Goal: Information Seeking & Learning: Learn about a topic

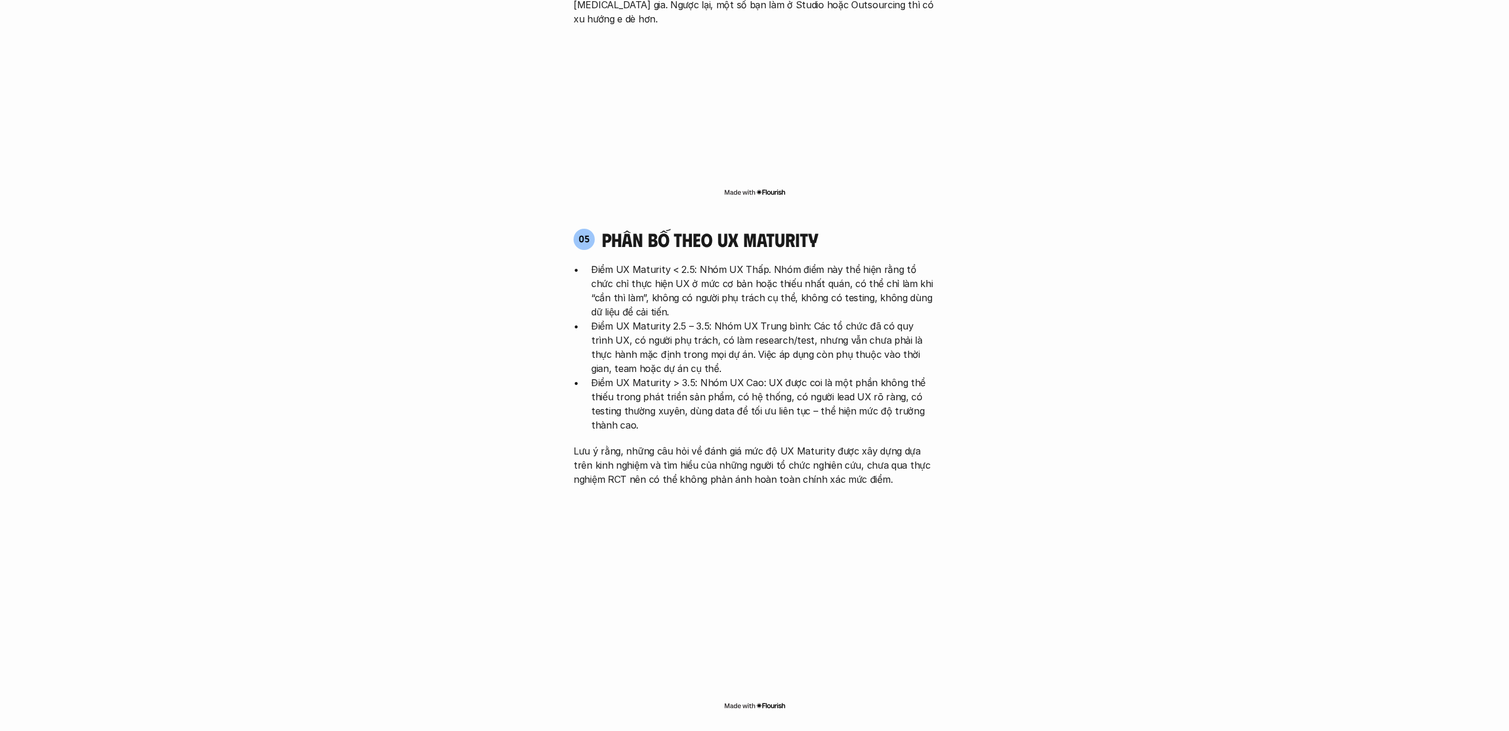
scroll to position [2472, 0]
click at [651, 318] on p "Điểm UX Maturity 2.5 – 3.5: Nhóm UX Trung bình: Các tổ chức đã có quy trình UX,…" at bounding box center [763, 346] width 344 height 57
drag, startPoint x: 744, startPoint y: 166, endPoint x: 838, endPoint y: 159, distance: 94.0
click at [838, 227] on div "05 phân bố theo ux maturity" at bounding box center [755, 238] width 362 height 22
copy h4 "maturity"
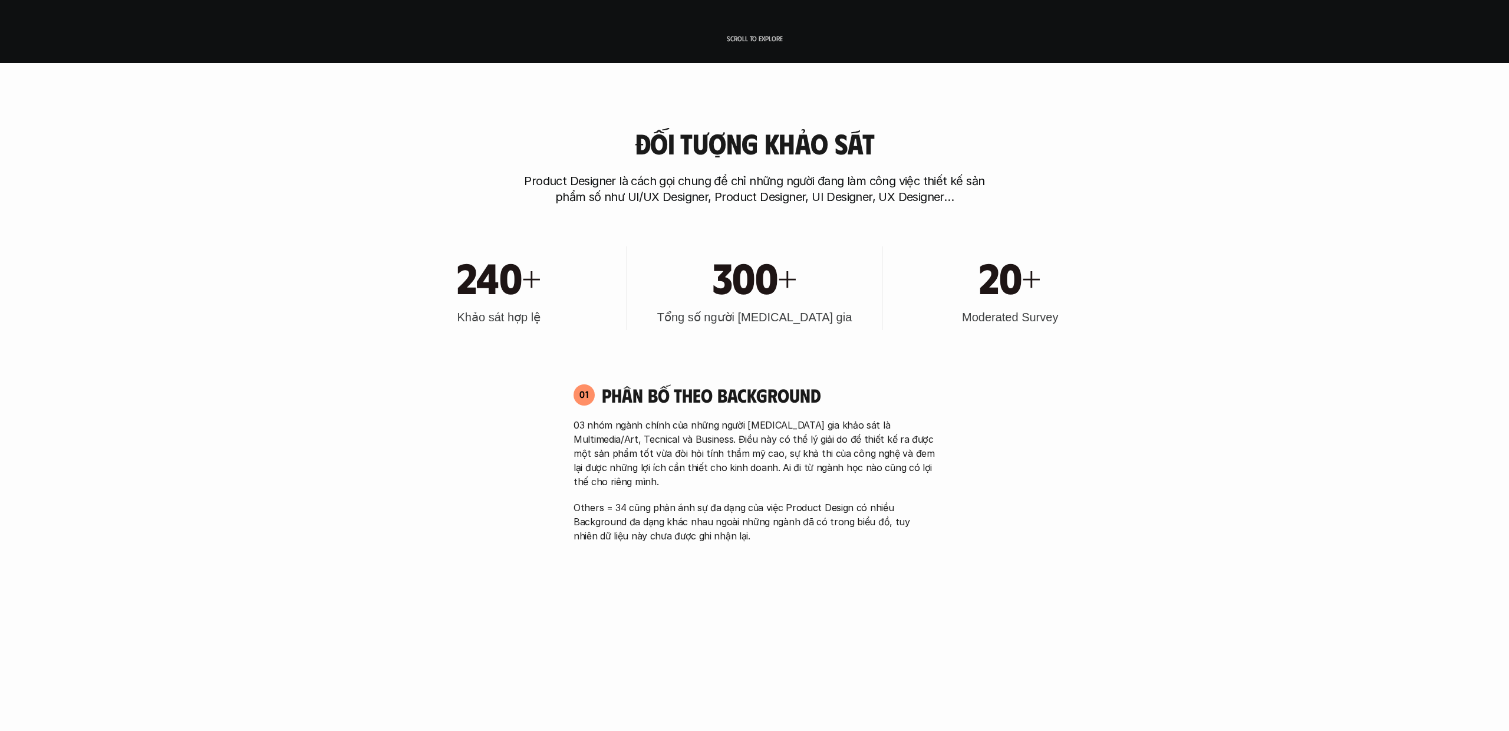
scroll to position [425, 0]
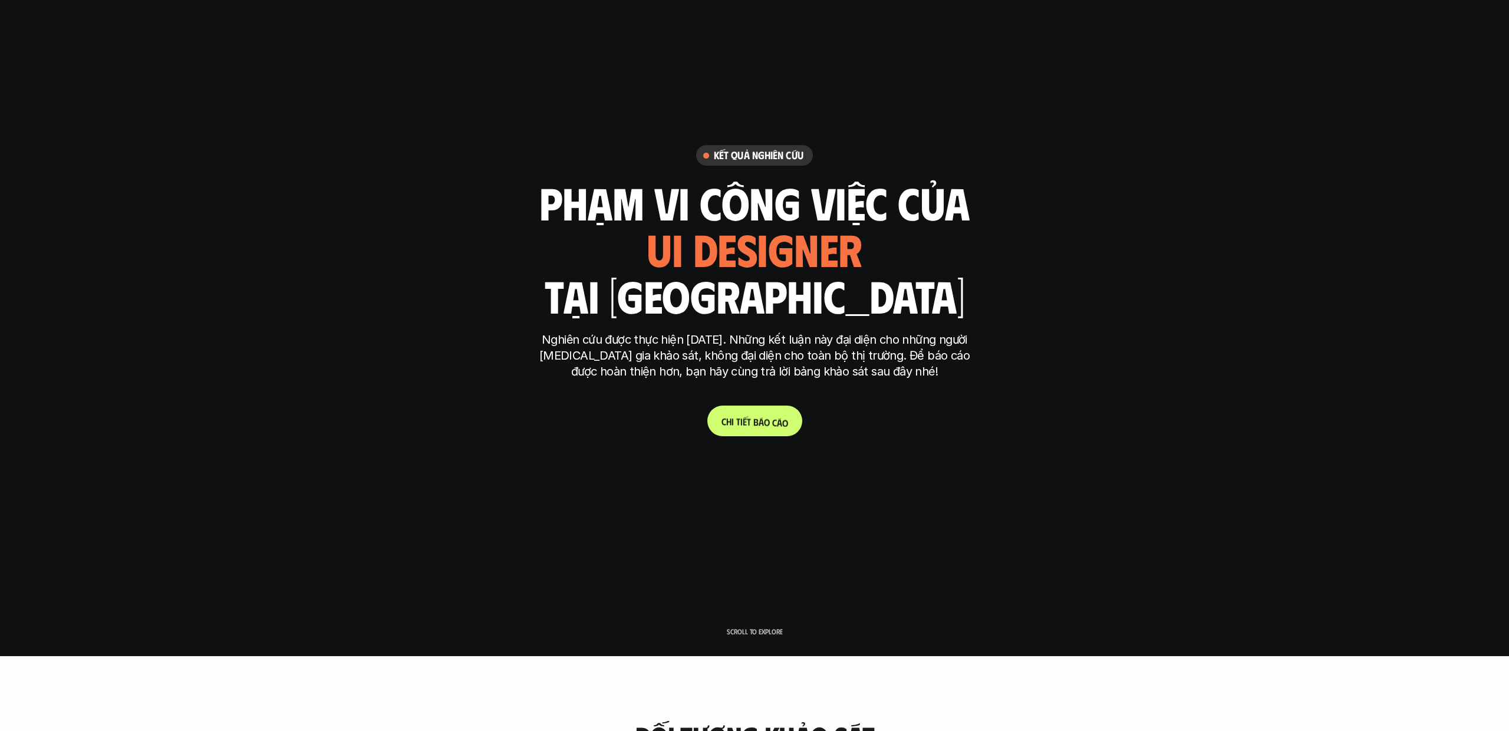
click at [757, 418] on p "C h i t i ế t b á o c á o" at bounding box center [754, 421] width 67 height 11
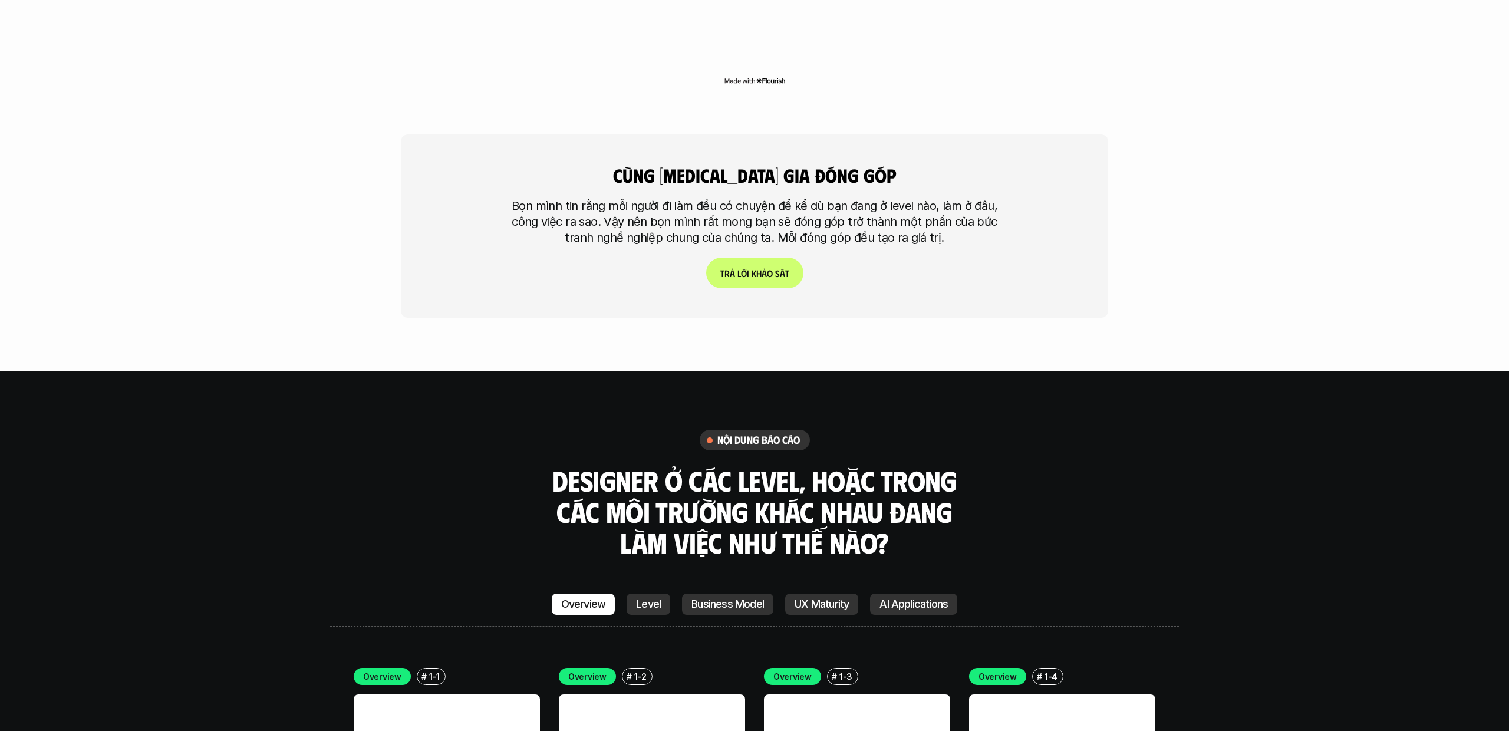
scroll to position [3174, 0]
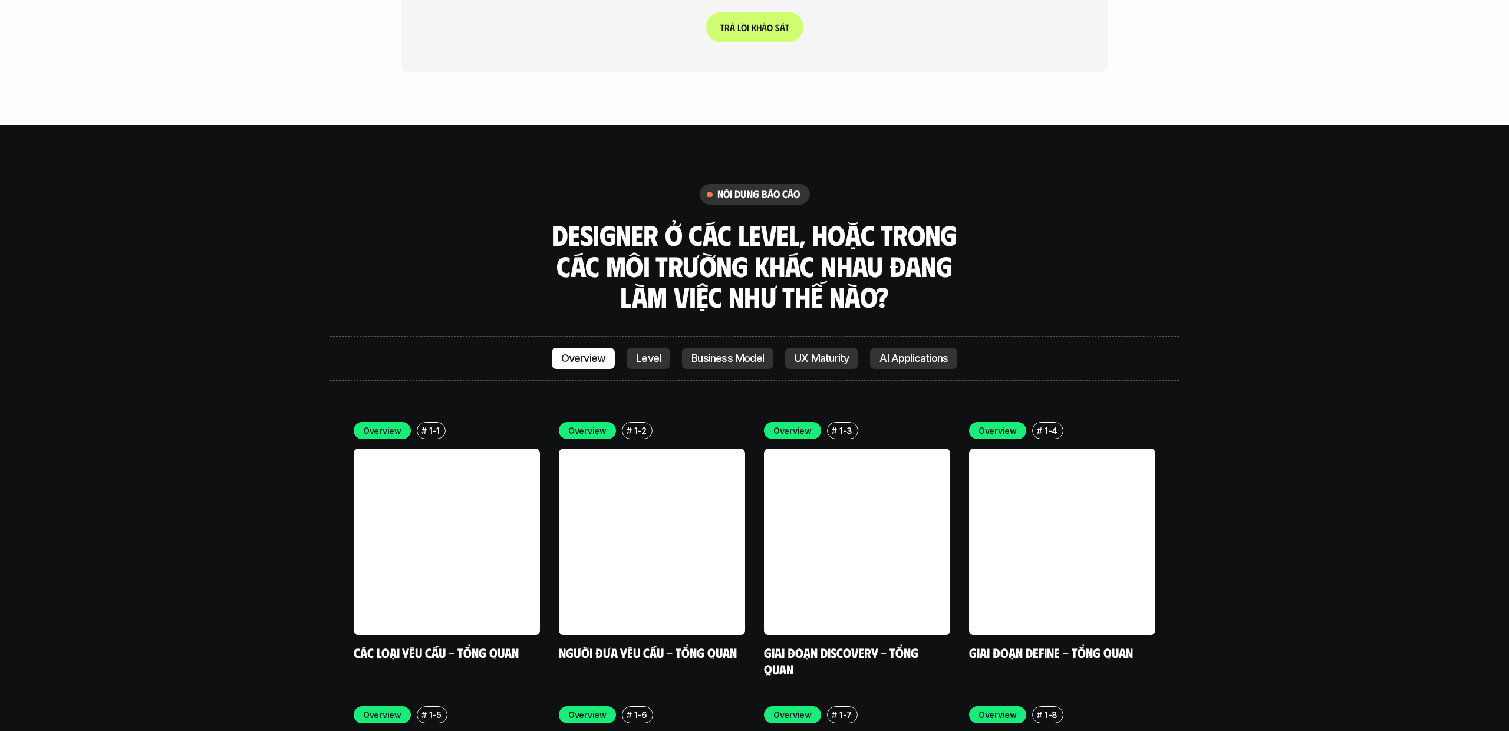
click at [644, 352] on p "Level" at bounding box center [648, 358] width 25 height 12
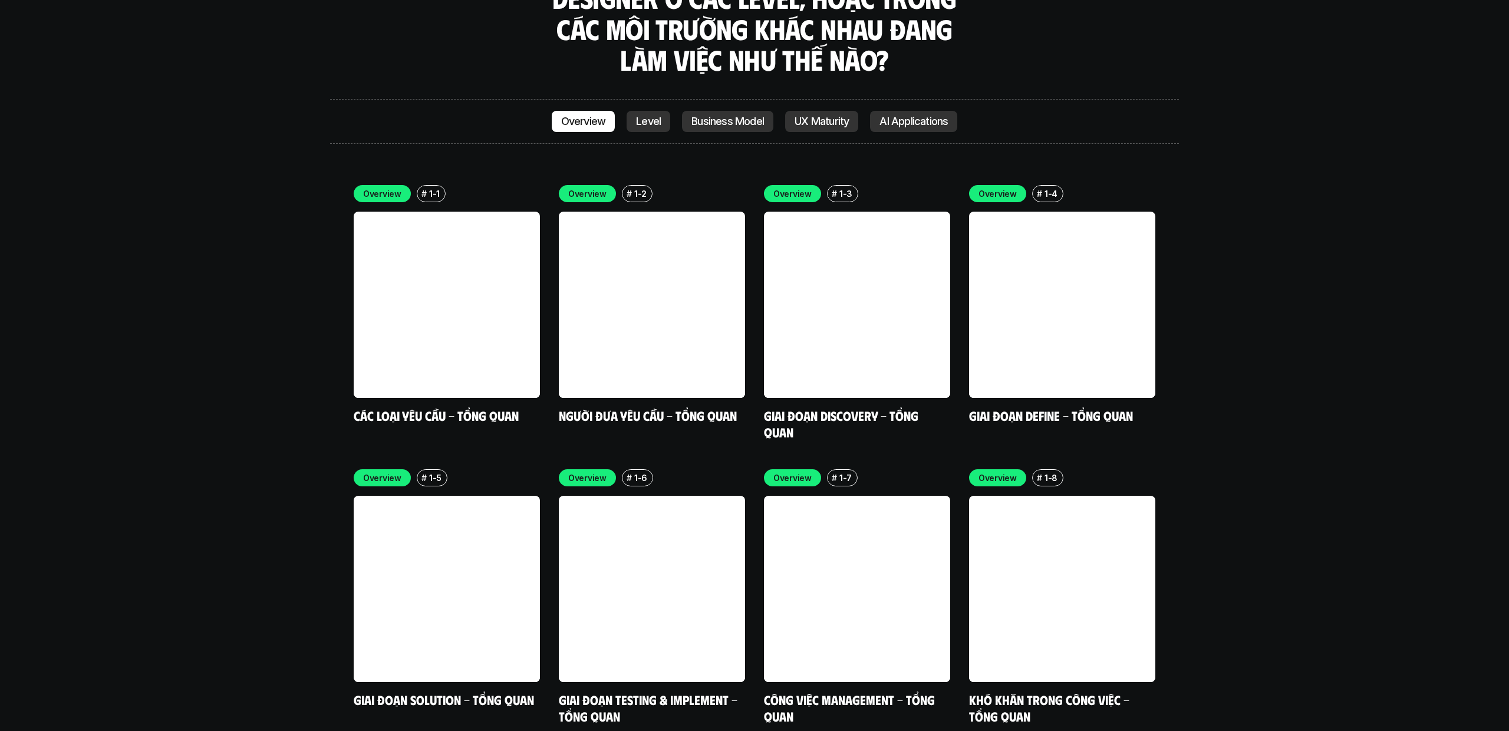
scroll to position [3693, 0]
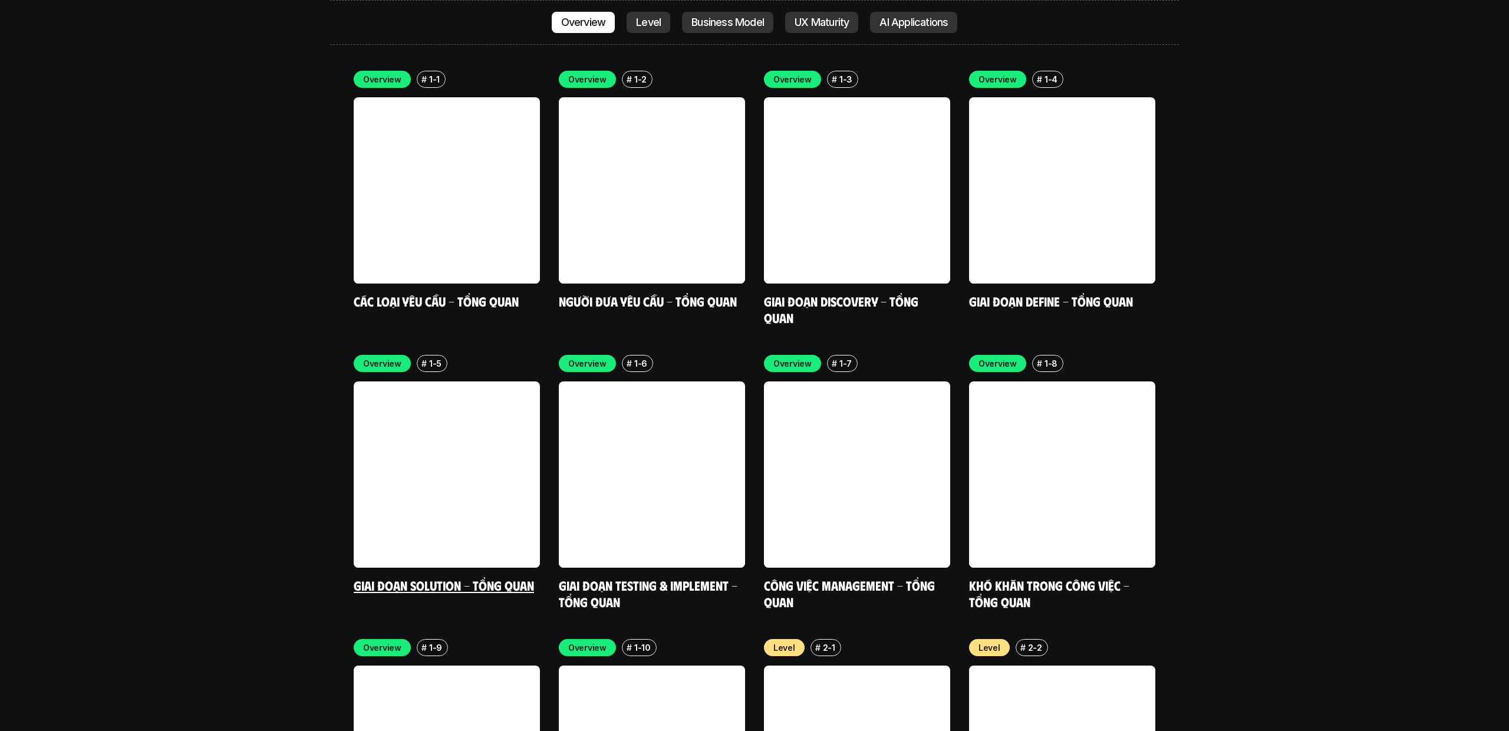
click at [449, 577] on link "Giai đoạn Solution - Tổng quan" at bounding box center [444, 585] width 180 height 16
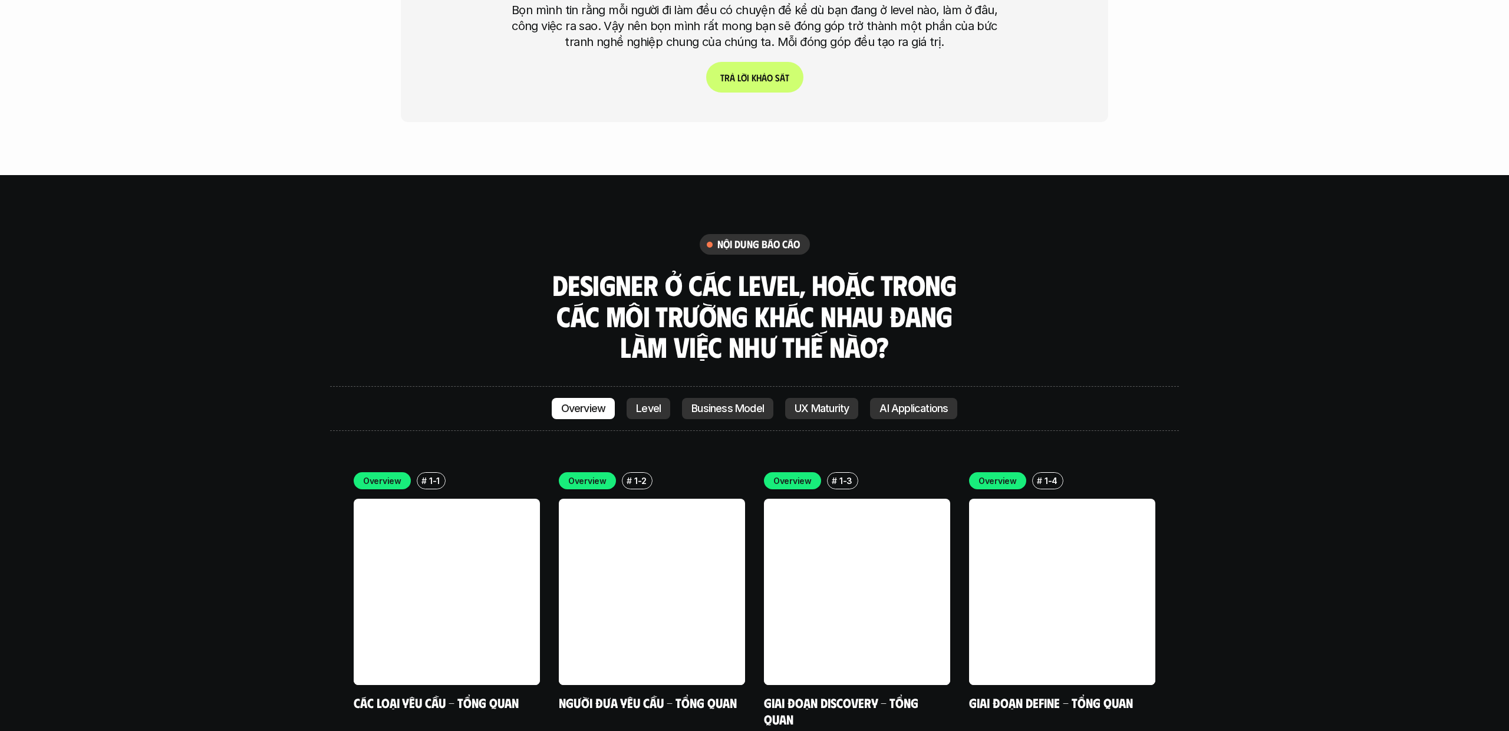
scroll to position [3341, 0]
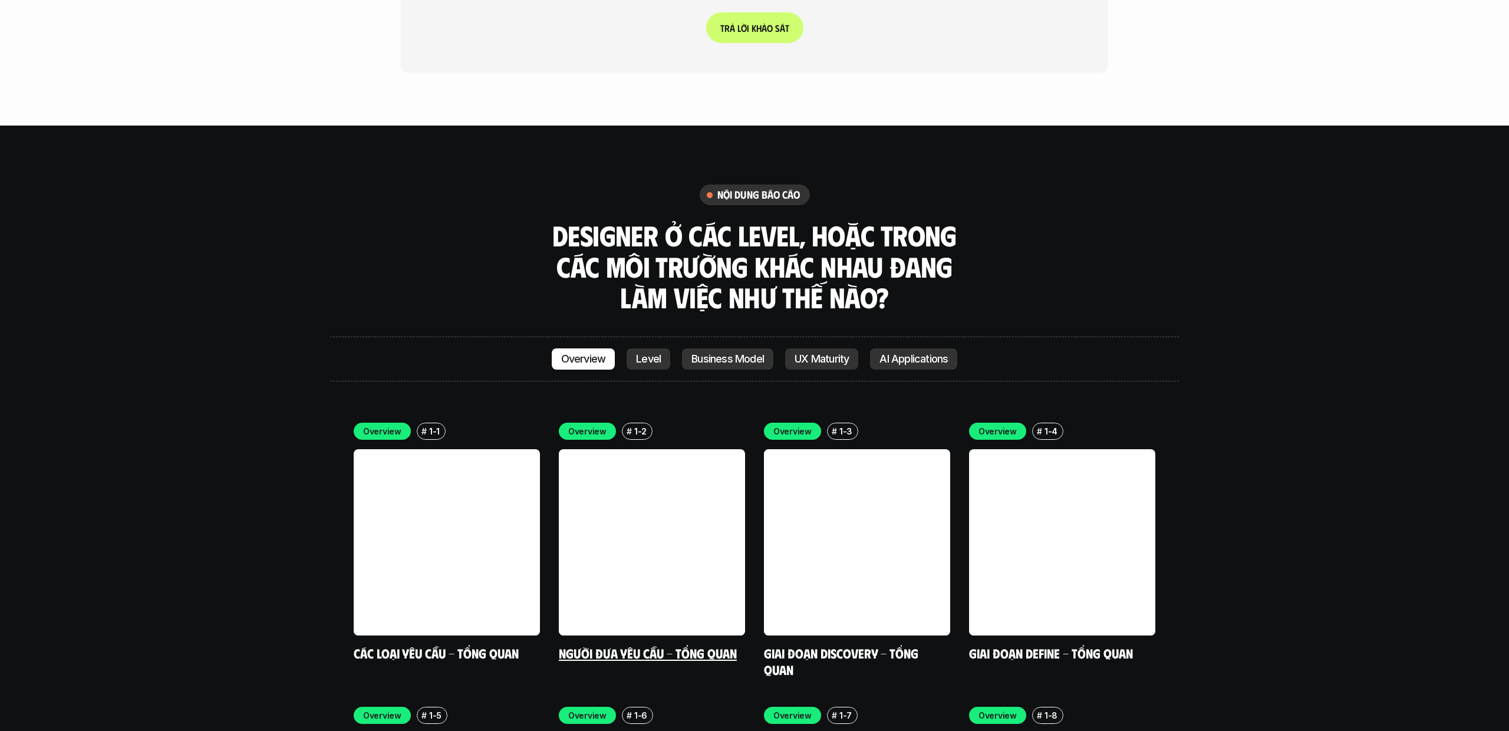
click at [655, 645] on link "Người đưa yêu cầu - Tổng quan" at bounding box center [648, 653] width 178 height 16
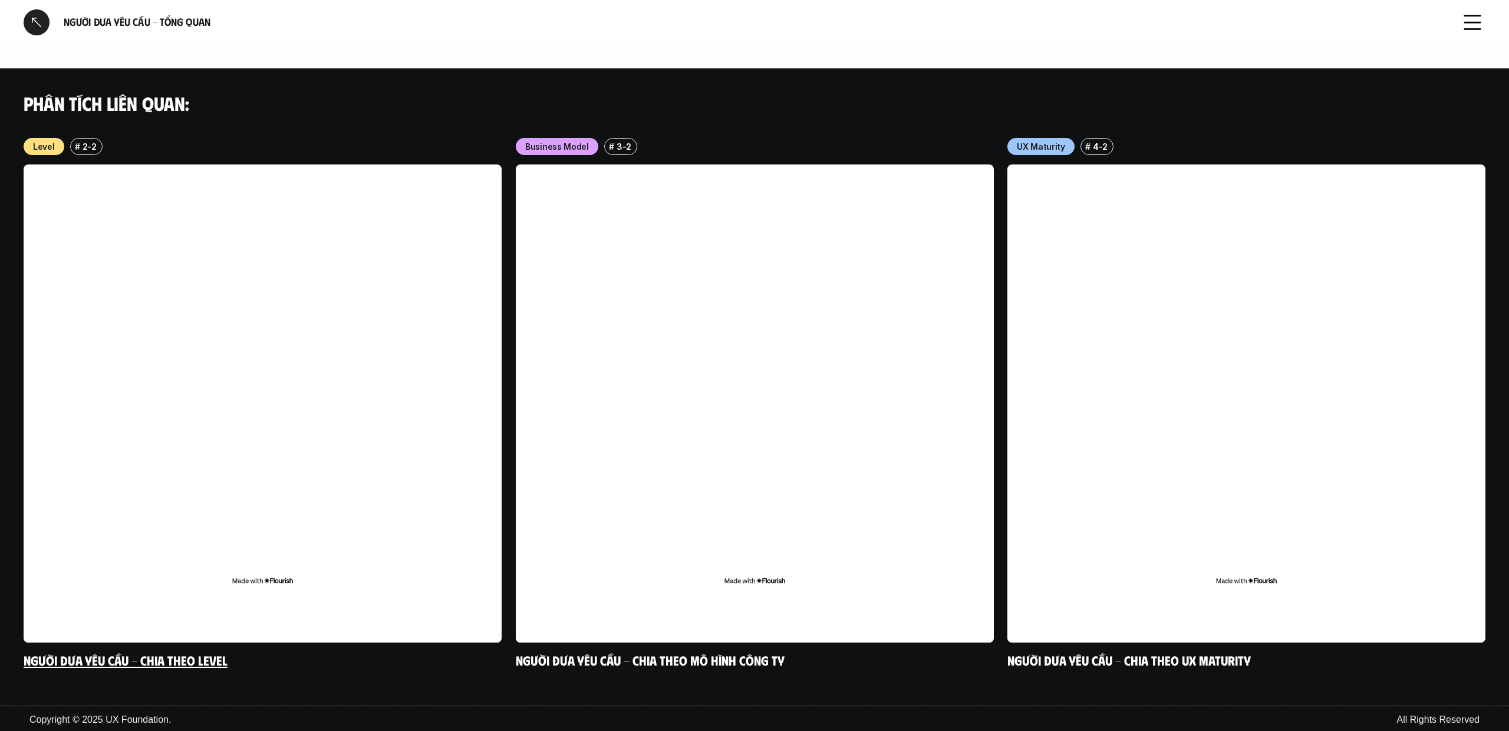
scroll to position [844, 0]
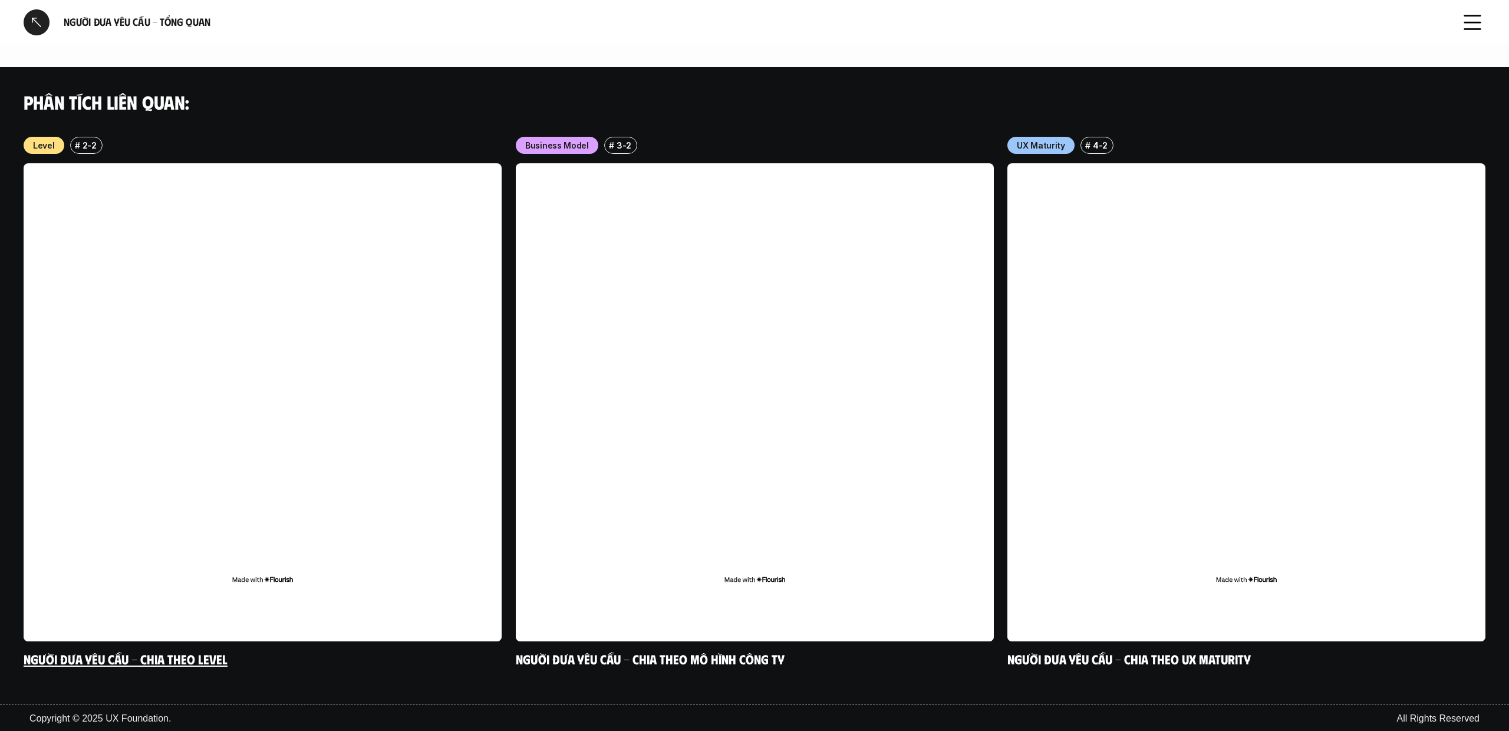
click at [180, 661] on link "Người đưa yêu cầu - Chia theo Level" at bounding box center [126, 659] width 204 height 16
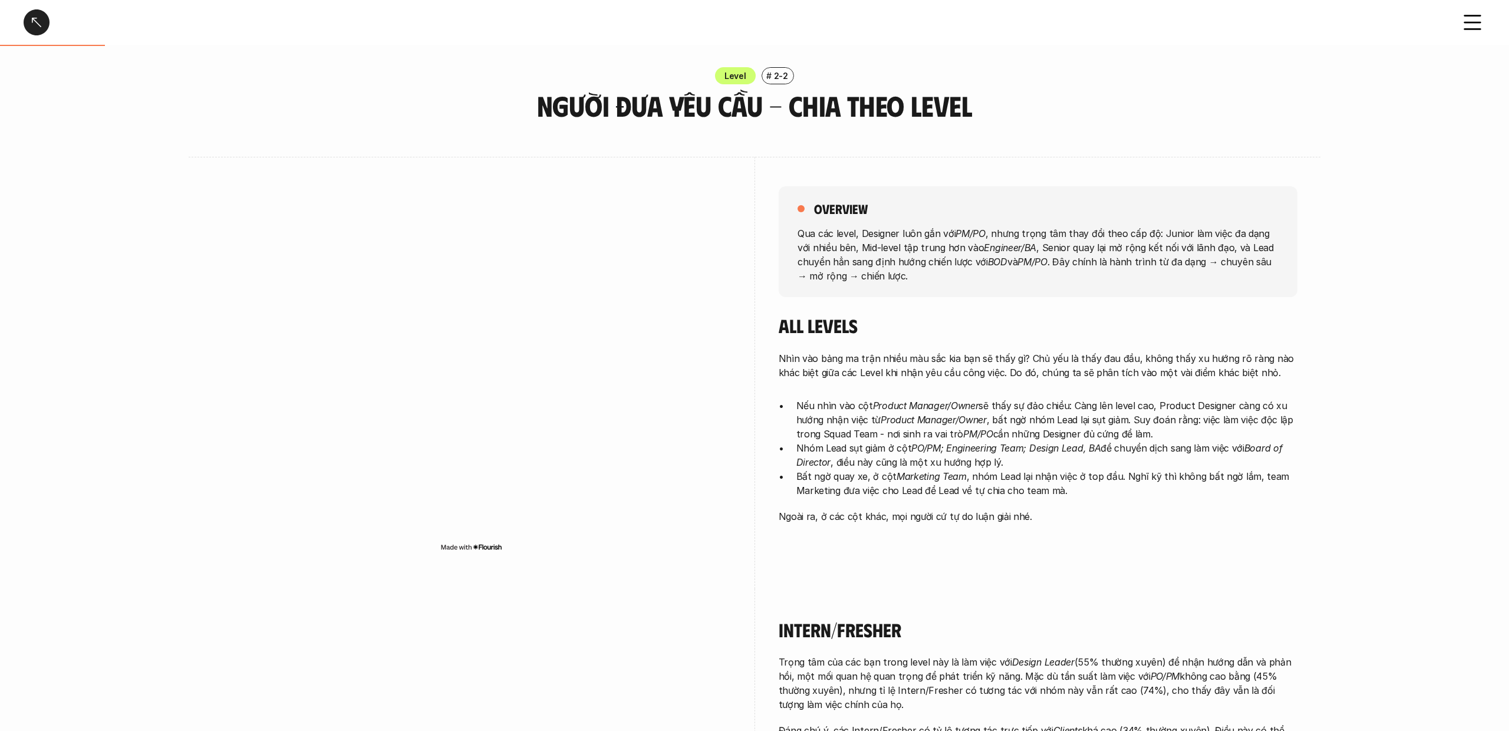
scroll to position [3, 0]
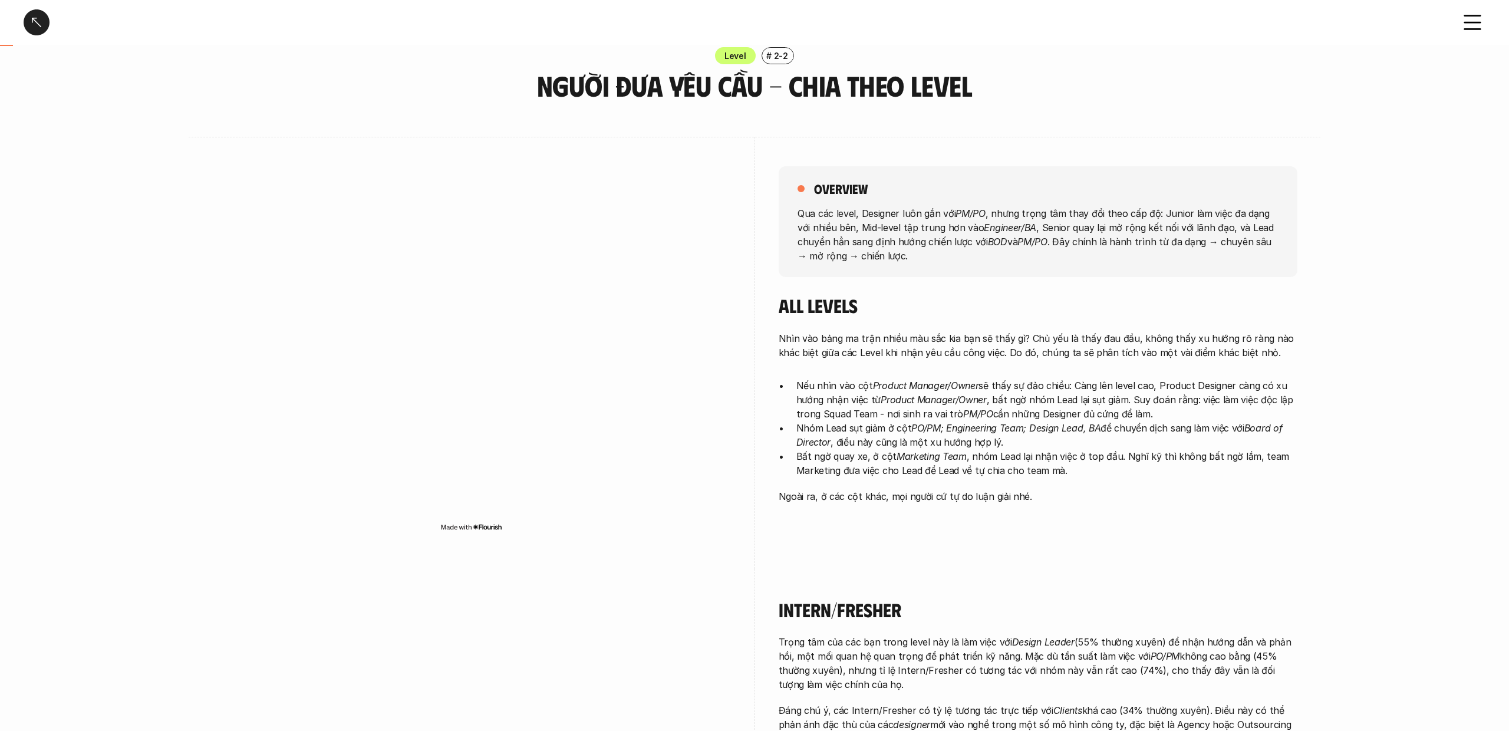
scroll to position [25, 0]
drag, startPoint x: 822, startPoint y: 414, endPoint x: 873, endPoint y: 413, distance: 51.3
click at [873, 413] on p "Nếu nhìn vào cột Product Manager/Owner sẽ thấy sự đảo chiều: Càng lên level cao…" at bounding box center [1046, 398] width 501 height 42
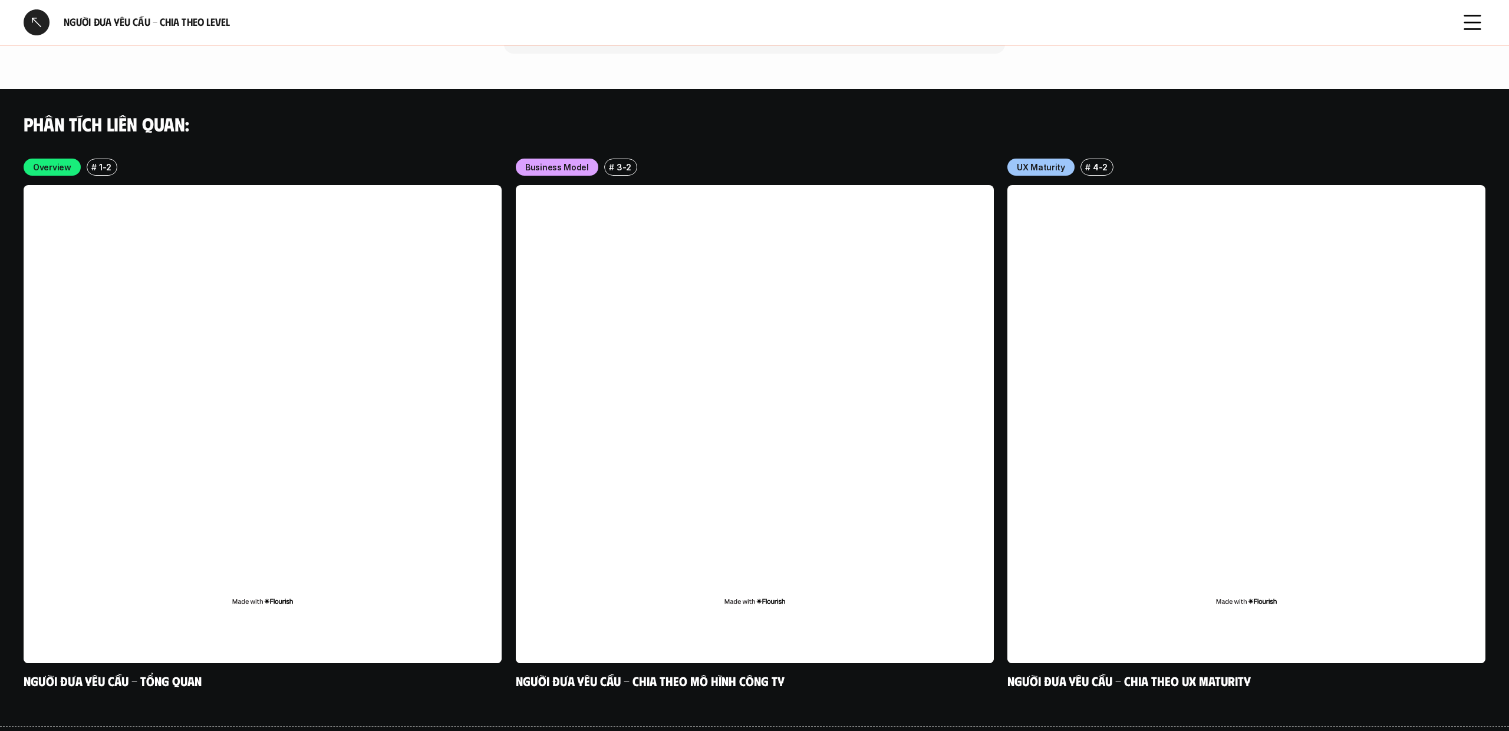
scroll to position [2964, 0]
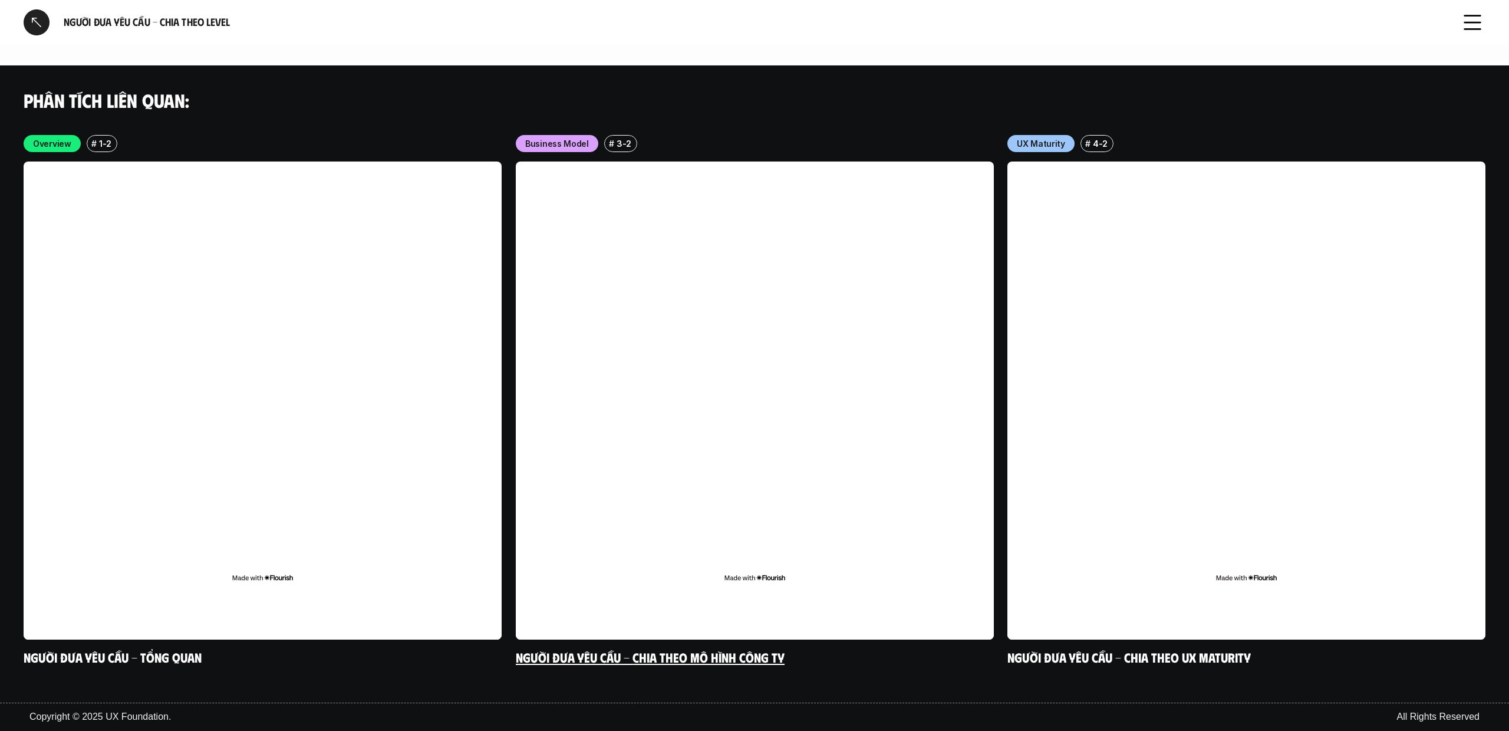
click at [687, 660] on link "Người đưa yêu cầu - Chia theo mô hình công ty" at bounding box center [650, 657] width 269 height 16
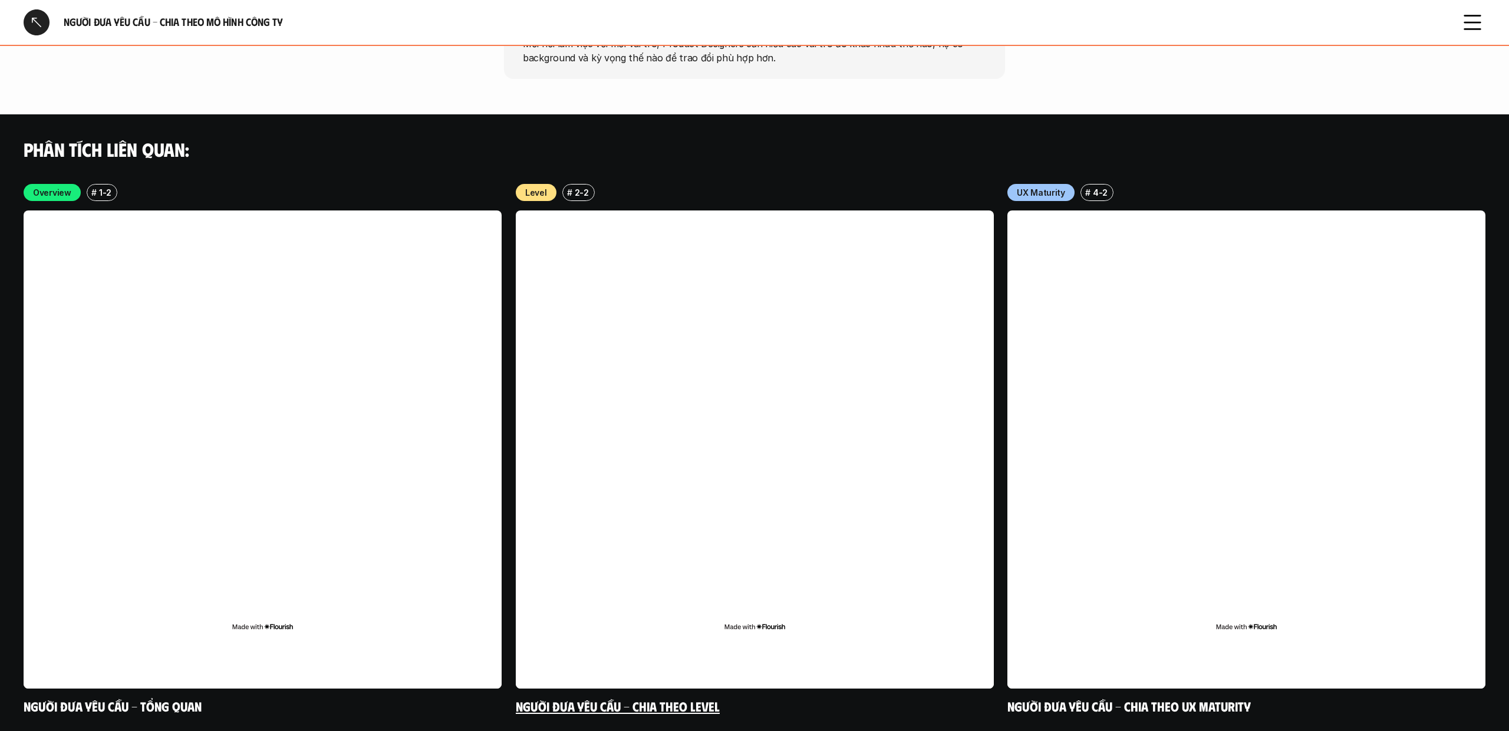
scroll to position [2103, 0]
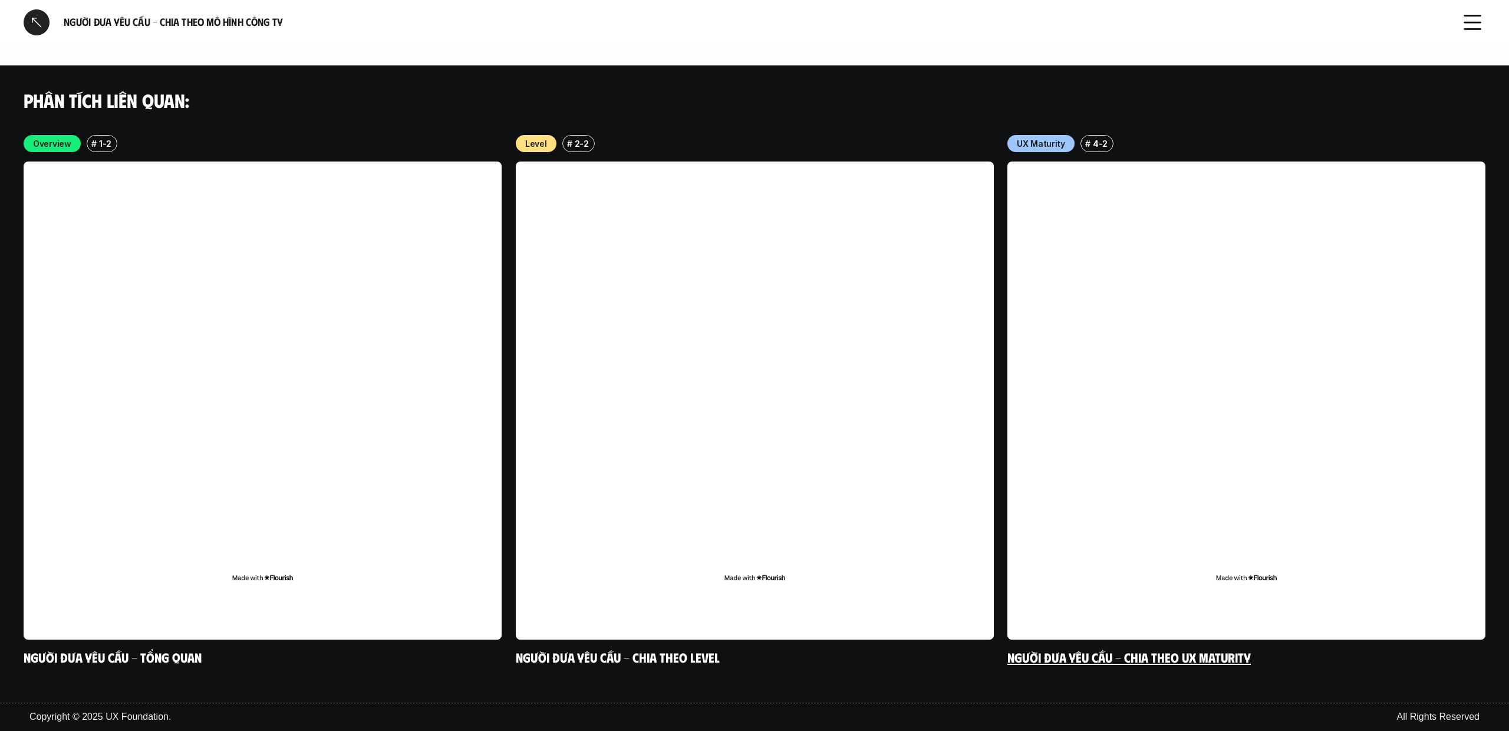
click at [1202, 657] on link "Người đưa yêu cầu - Chia theo UX Maturity" at bounding box center [1128, 657] width 243 height 16
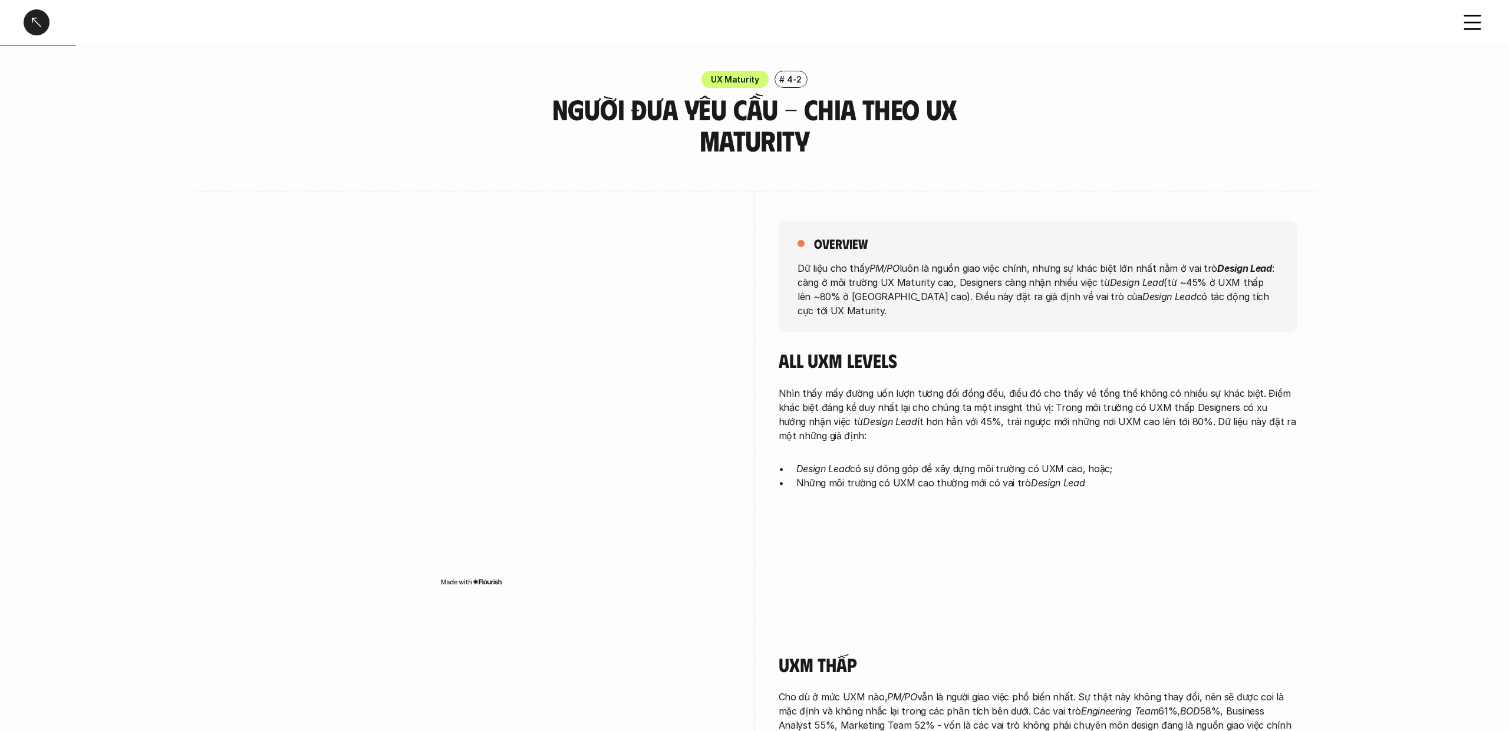
click at [35, 21] on div at bounding box center [37, 22] width 26 height 26
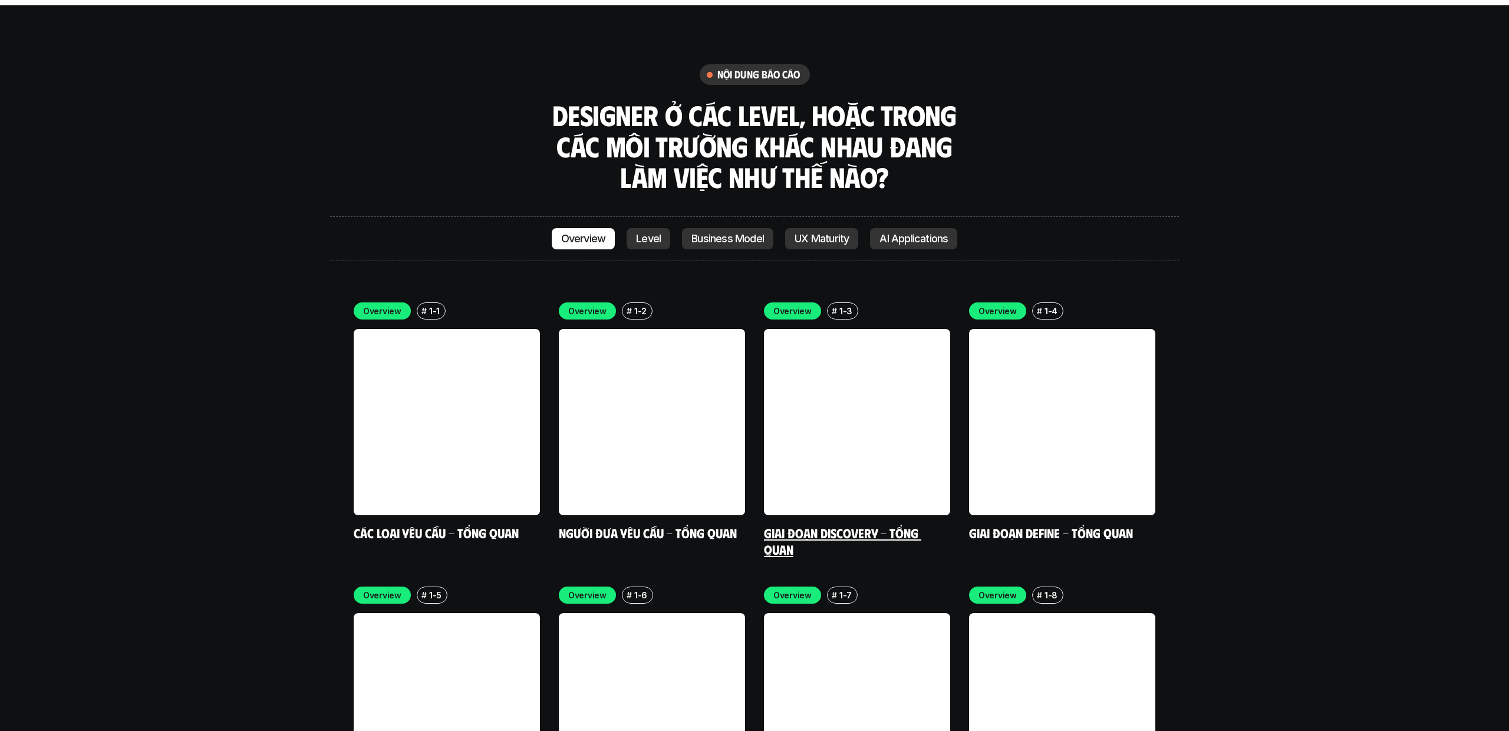
scroll to position [3460, 0]
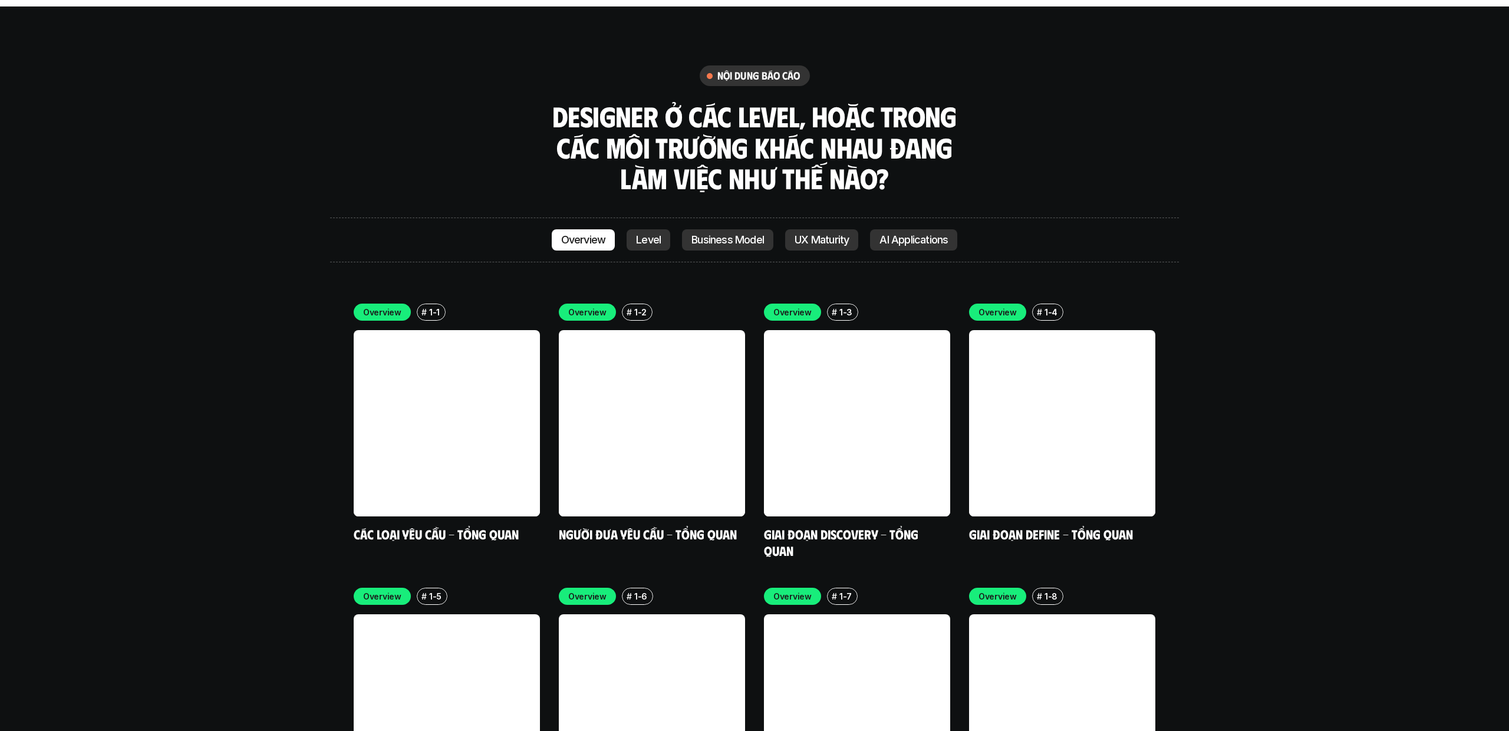
click at [655, 234] on p "Level" at bounding box center [648, 240] width 25 height 12
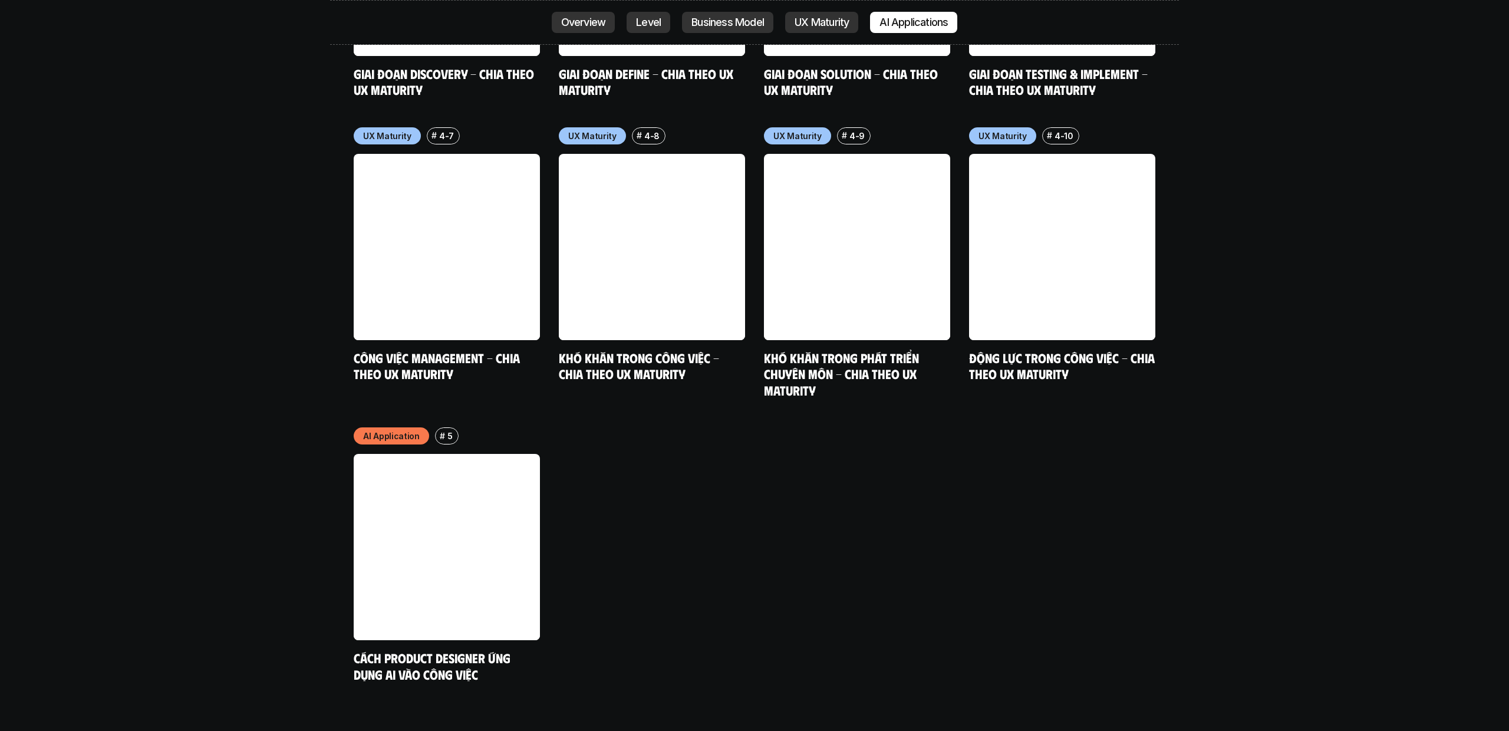
scroll to position [6211, 0]
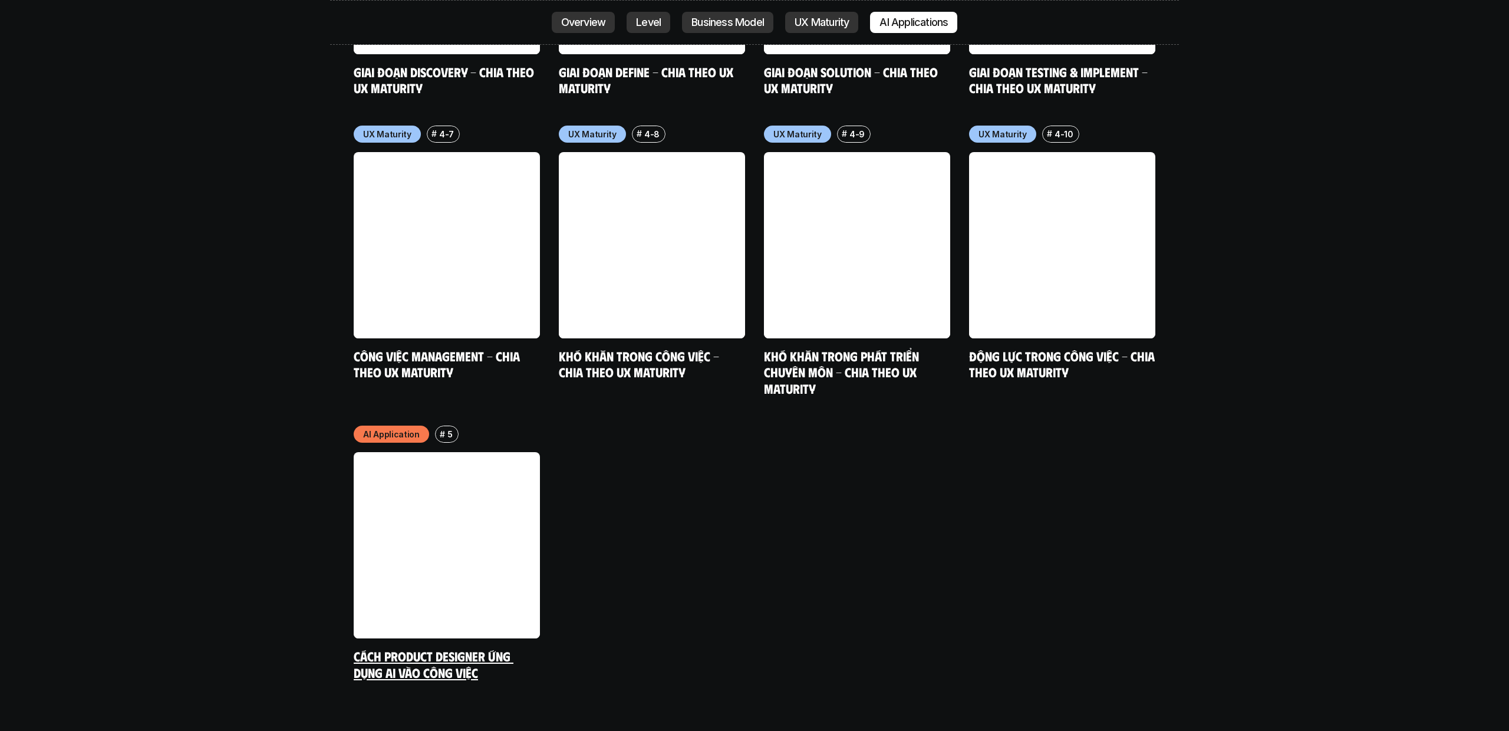
click at [466, 648] on link "Cách Product Designer ứng dụng AI vào công việc" at bounding box center [434, 664] width 160 height 32
